Goal: Obtain resource: Download file/media

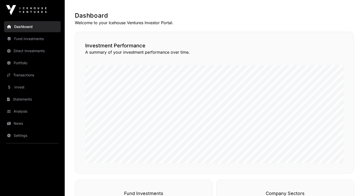
scroll to position [92, 0]
click at [23, 98] on link "Statements" at bounding box center [32, 99] width 57 height 11
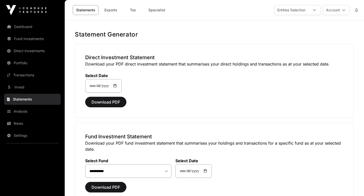
scroll to position [0, 0]
click at [110, 105] on button "Download PDF" at bounding box center [105, 102] width 41 height 11
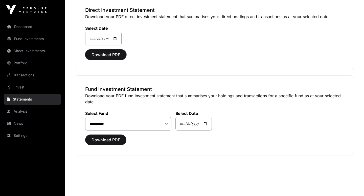
scroll to position [49, 0]
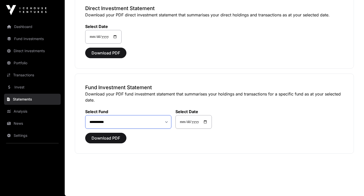
click at [158, 123] on select "**********" at bounding box center [128, 122] width 86 height 14
click at [85, 115] on select "**********" at bounding box center [128, 122] width 86 height 14
click at [108, 139] on span "Download PDF" at bounding box center [105, 138] width 29 height 6
click at [24, 75] on link "Transactions" at bounding box center [32, 75] width 57 height 11
click at [23, 66] on link "Portfolio" at bounding box center [32, 63] width 57 height 11
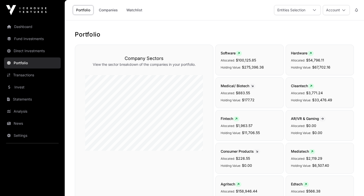
click at [36, 49] on link "Direct Investments" at bounding box center [32, 50] width 57 height 11
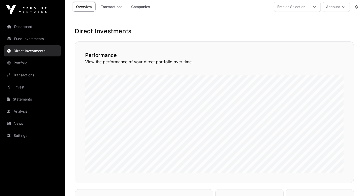
scroll to position [4, 0]
click at [115, 6] on link "Transactions" at bounding box center [111, 7] width 28 height 10
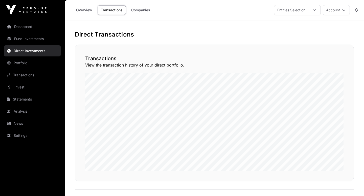
click at [86, 10] on link "Overview" at bounding box center [84, 10] width 23 height 10
click at [304, 12] on div "Entities Selection" at bounding box center [291, 10] width 34 height 10
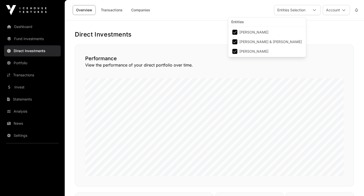
click at [304, 12] on div "Entities Selection" at bounding box center [291, 10] width 34 height 10
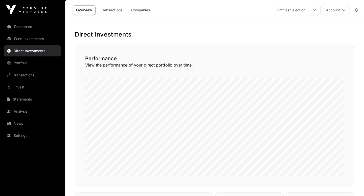
click at [341, 12] on button "Account" at bounding box center [335, 10] width 27 height 10
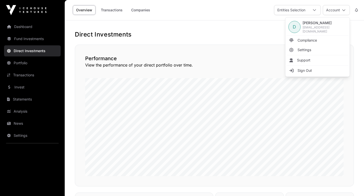
click at [341, 12] on button "Account" at bounding box center [335, 10] width 27 height 10
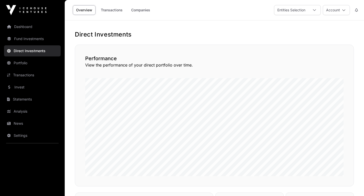
click at [23, 27] on link "Dashboard" at bounding box center [32, 26] width 57 height 11
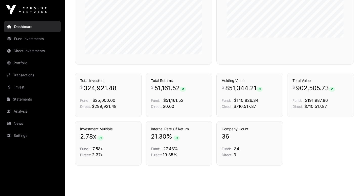
scroll to position [335, 0]
